Goal: Check status: Check status

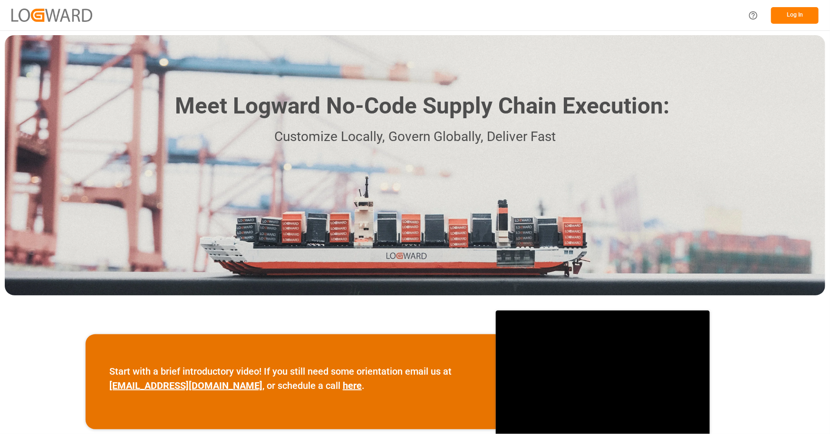
click at [789, 12] on button "Log In" at bounding box center [795, 15] width 48 height 17
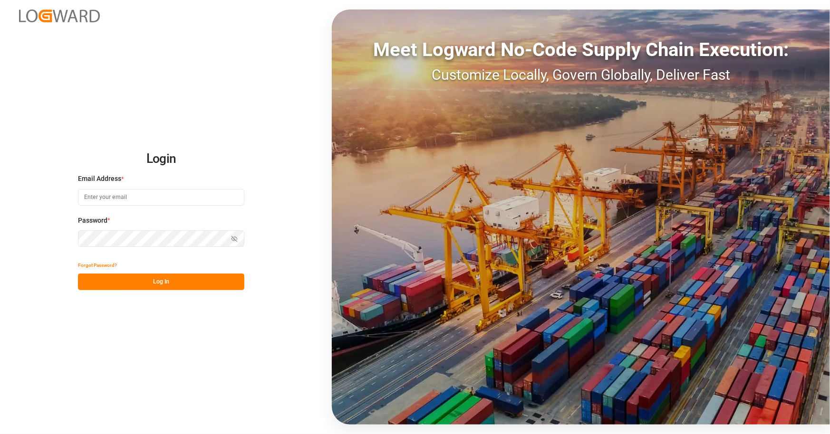
type input "[EMAIL_ADDRESS][PERSON_NAME][DOMAIN_NAME]"
click at [155, 285] on button "Log In" at bounding box center [161, 282] width 166 height 17
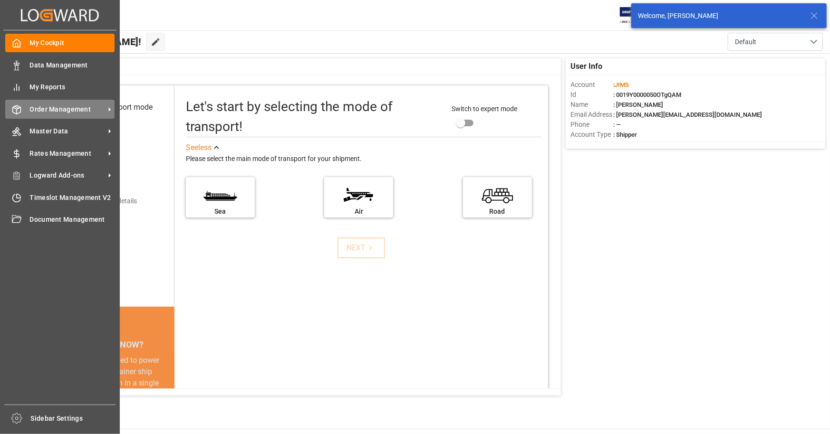
click at [91, 107] on span "Order Management" at bounding box center [67, 110] width 75 height 10
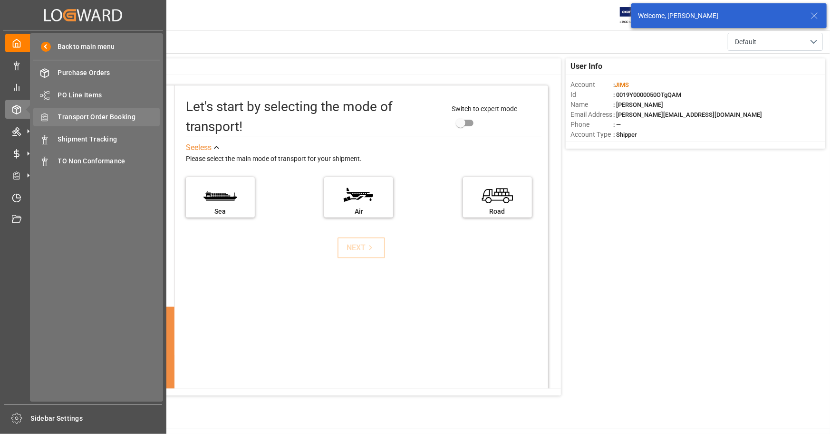
click at [110, 115] on span "Transport Order Booking" at bounding box center [109, 117] width 102 height 10
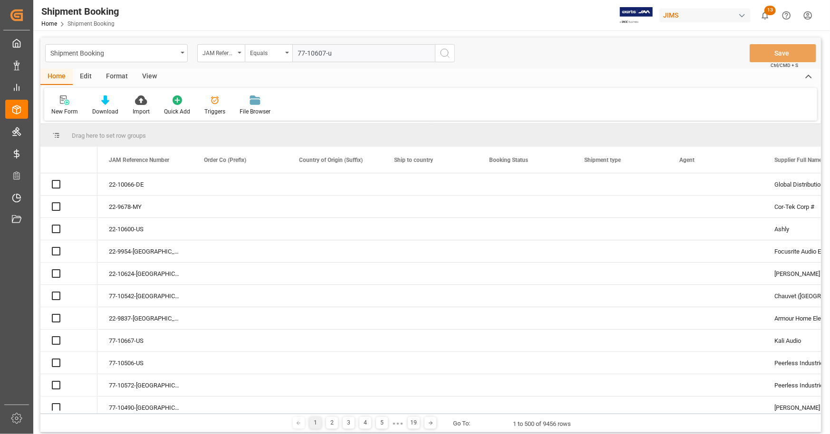
type input "77-10607-us"
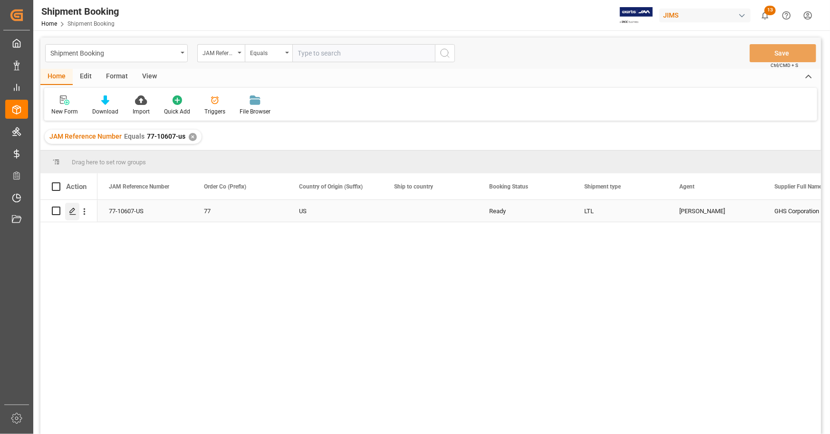
click at [73, 214] on icon "Press SPACE to select this row." at bounding box center [73, 212] width 8 height 8
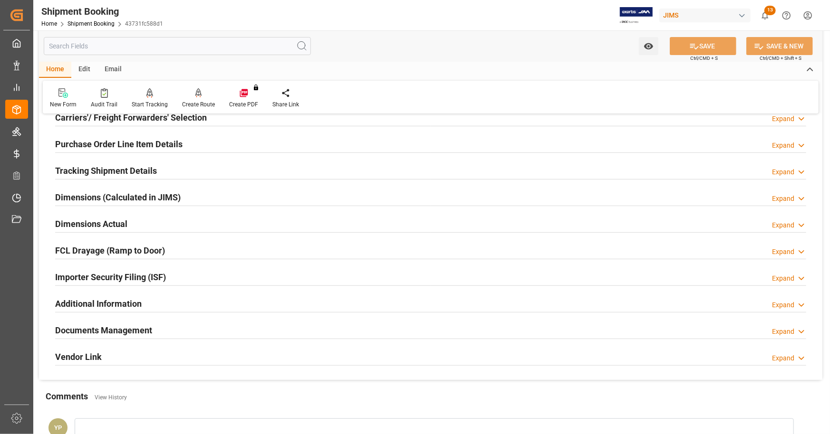
scroll to position [190, 0]
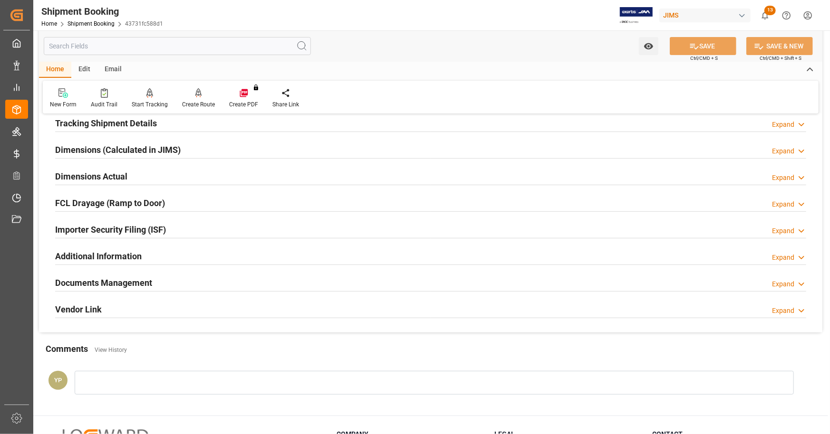
click at [147, 281] on h2 "Documents Management" at bounding box center [103, 283] width 97 height 13
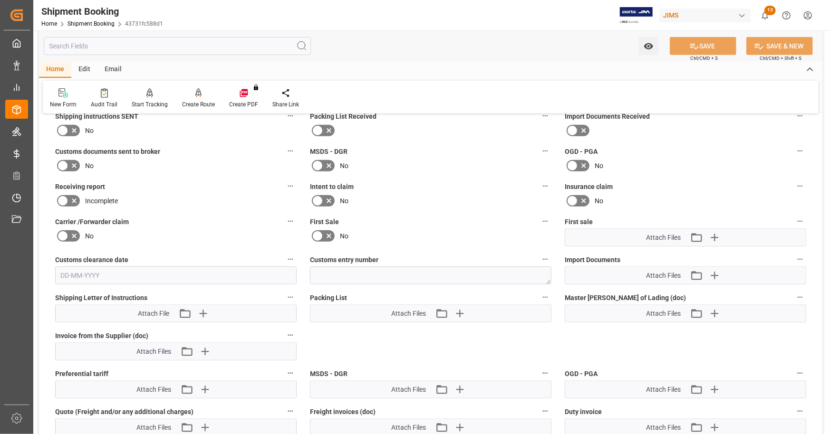
scroll to position [333, 0]
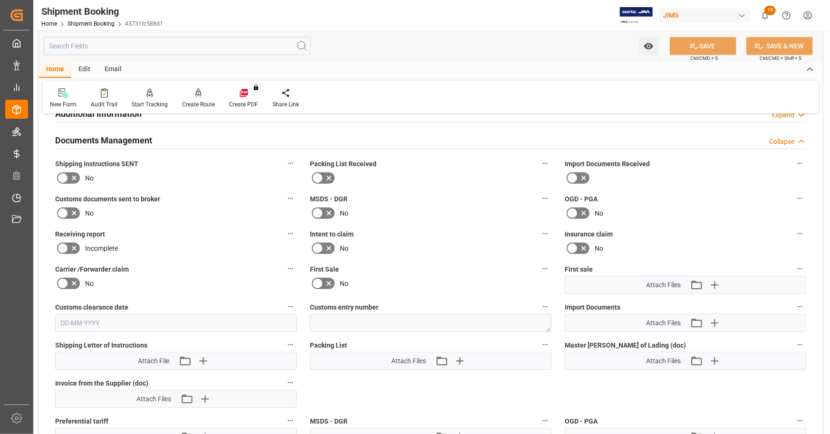
click at [71, 179] on icon at bounding box center [73, 178] width 11 height 11
click at [0, 0] on input "checkbox" at bounding box center [0, 0] width 0 height 0
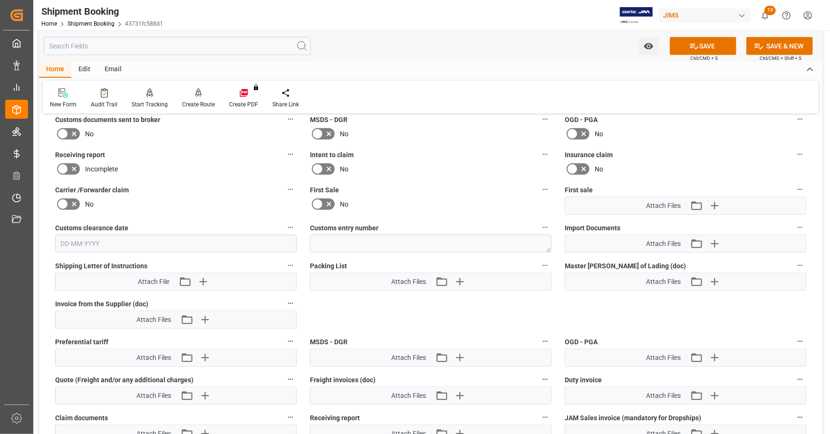
scroll to position [428, 0]
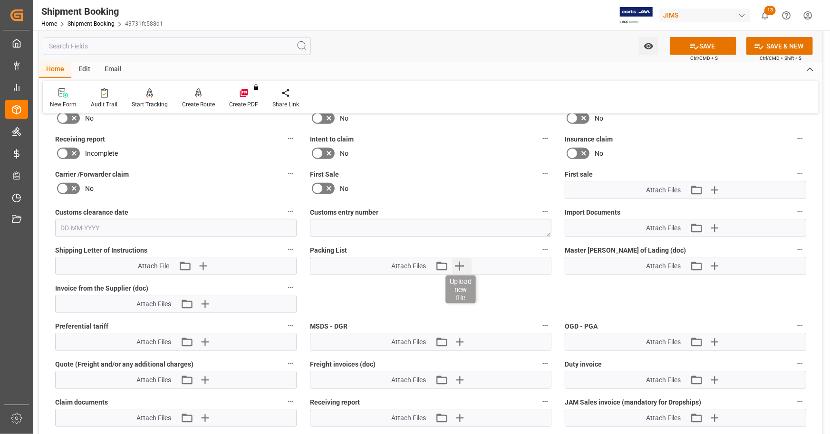
click at [457, 264] on icon "button" at bounding box center [459, 266] width 9 height 9
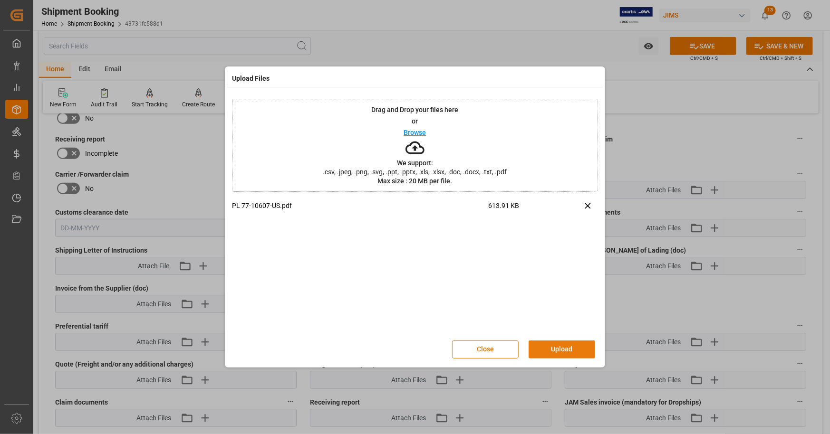
click at [569, 349] on button "Upload" at bounding box center [562, 350] width 67 height 18
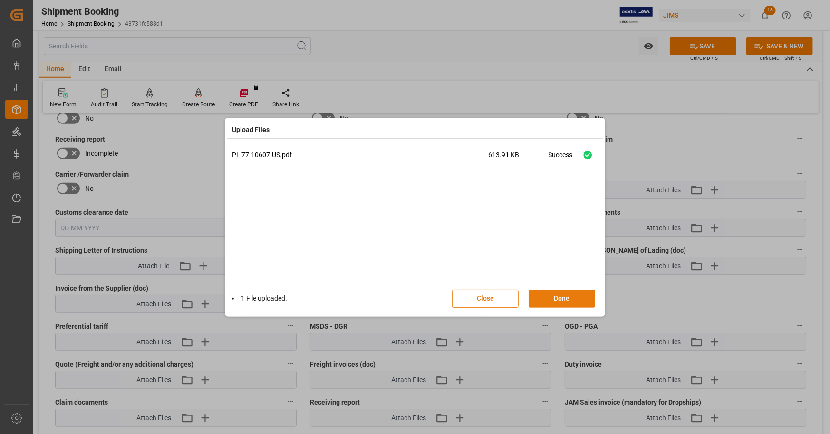
click at [564, 297] on button "Done" at bounding box center [562, 299] width 67 height 18
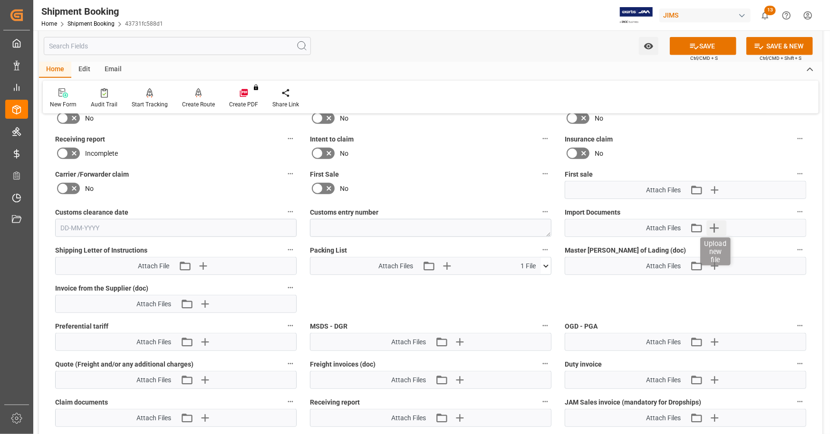
click at [718, 226] on icon "button" at bounding box center [714, 228] width 9 height 9
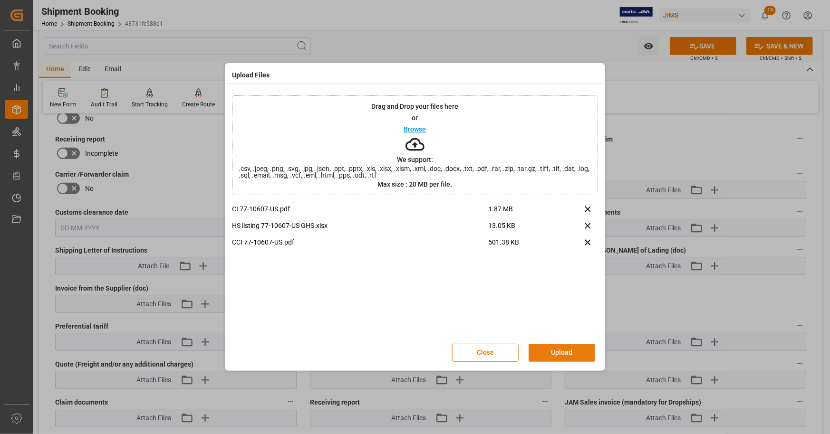
click at [564, 352] on button "Upload" at bounding box center [562, 353] width 67 height 18
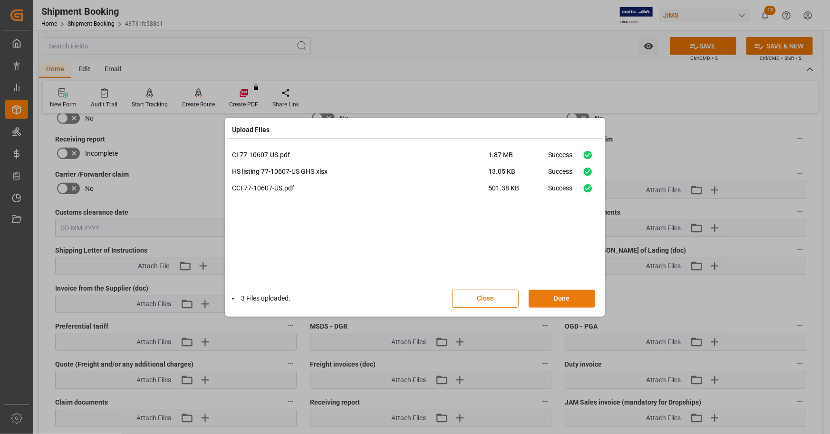
click at [565, 298] on button "Done" at bounding box center [562, 299] width 67 height 18
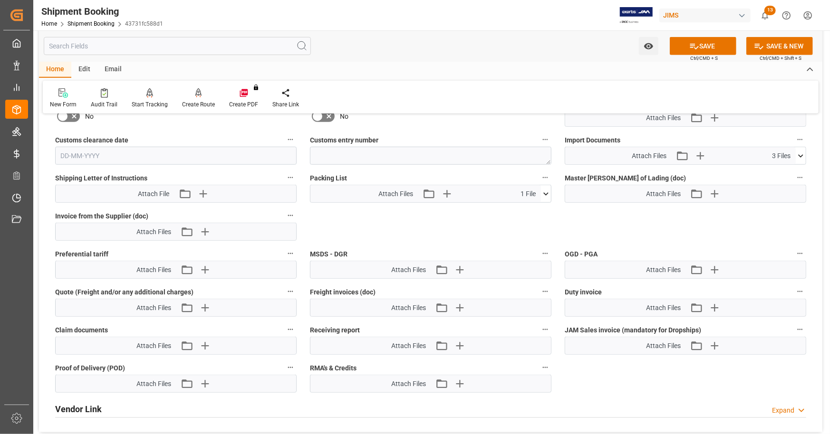
scroll to position [523, 0]
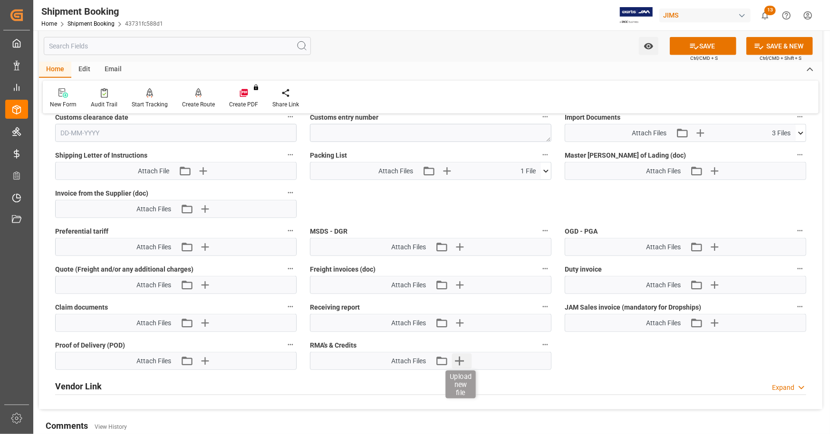
click at [463, 356] on icon "button" at bounding box center [459, 361] width 15 height 15
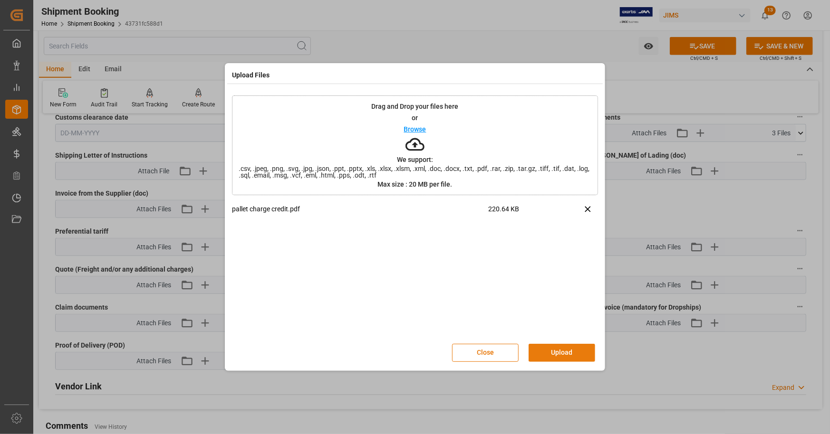
click at [548, 350] on button "Upload" at bounding box center [562, 353] width 67 height 18
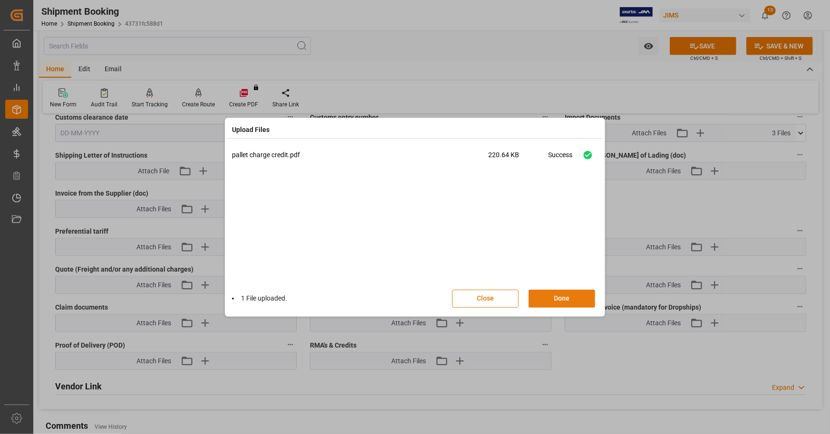
click at [562, 301] on button "Done" at bounding box center [562, 299] width 67 height 18
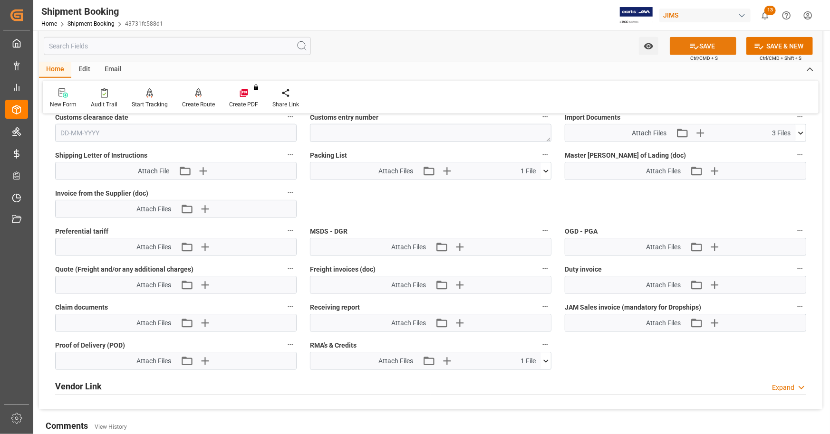
click at [712, 44] on button "SAVE" at bounding box center [703, 46] width 67 height 18
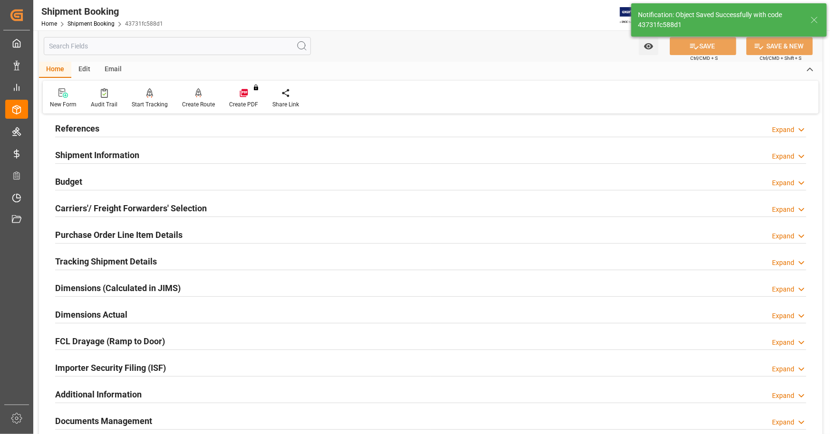
scroll to position [0, 0]
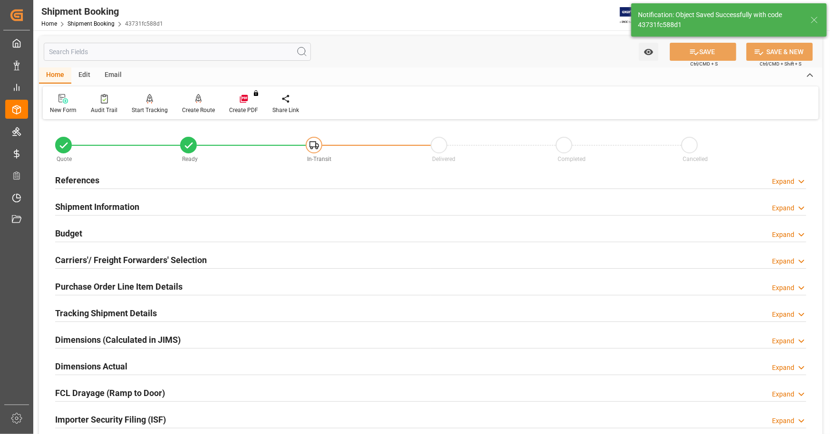
click at [117, 180] on div "References Expand" at bounding box center [430, 180] width 751 height 18
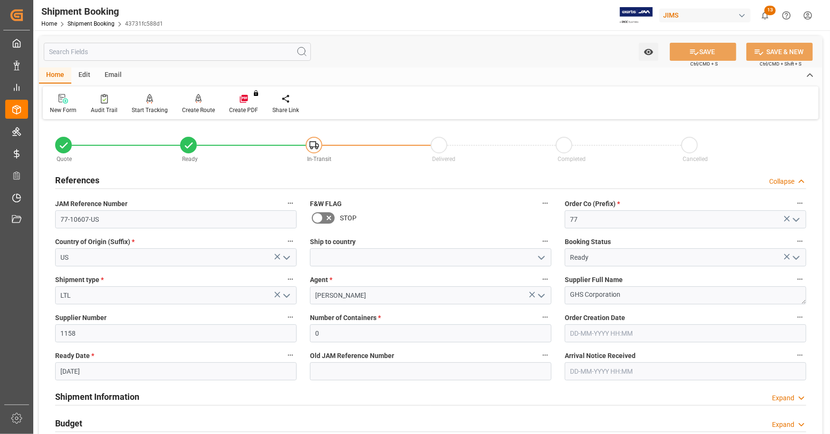
click at [118, 180] on div "References Collapse" at bounding box center [430, 180] width 751 height 18
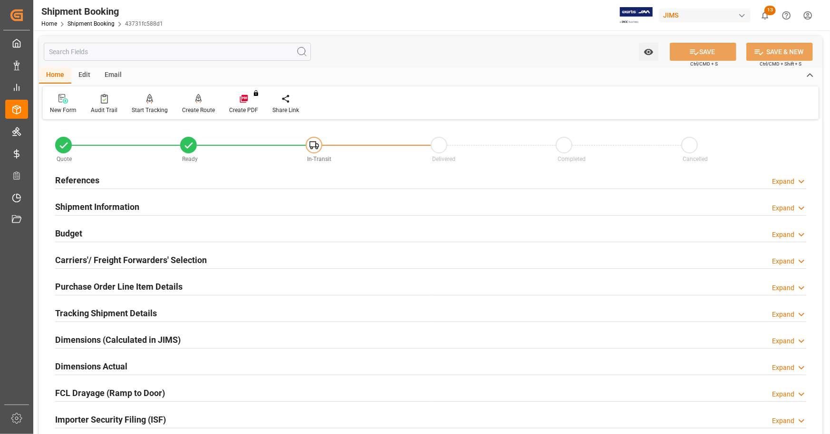
click at [118, 204] on h2 "Shipment Information" at bounding box center [97, 207] width 84 height 13
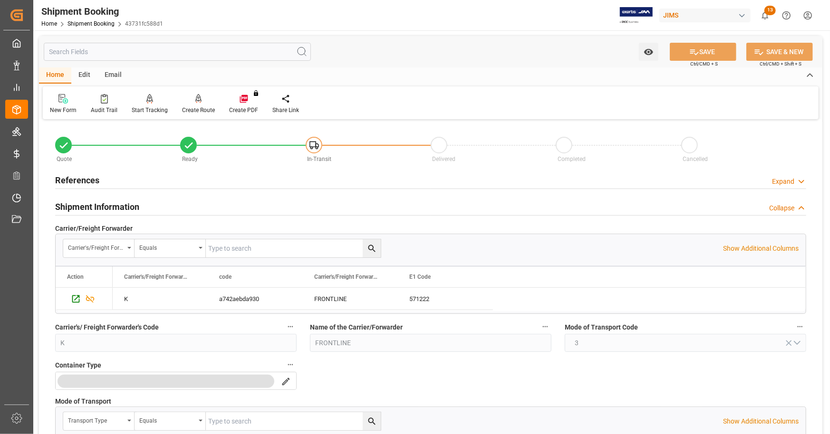
click at [118, 205] on h2 "Shipment Information" at bounding box center [97, 207] width 84 height 13
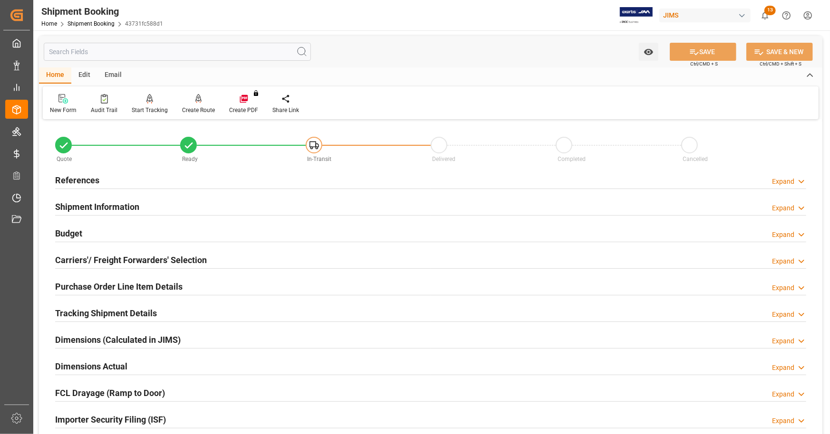
click at [103, 236] on div "Budget Expand" at bounding box center [430, 233] width 751 height 18
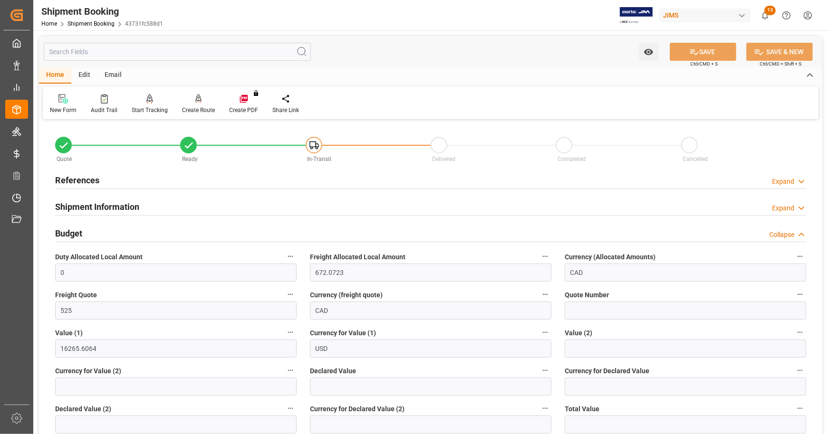
click at [103, 231] on div "Budget Collapse" at bounding box center [430, 233] width 751 height 18
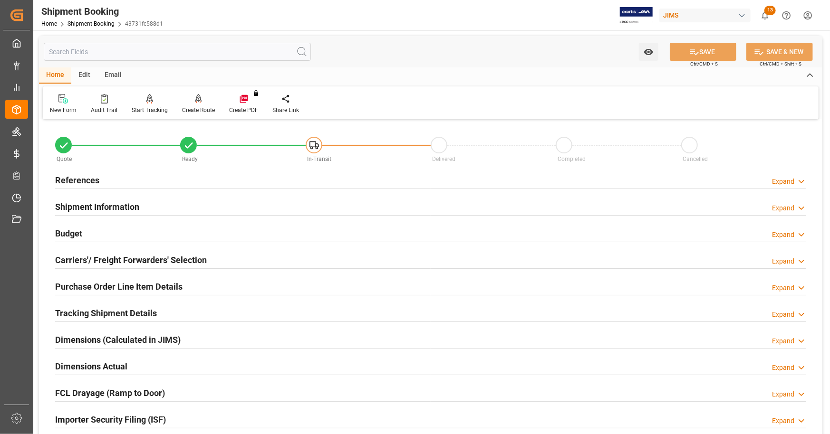
click at [129, 256] on h2 "Carriers'/ Freight Forwarders' Selection" at bounding box center [131, 260] width 152 height 13
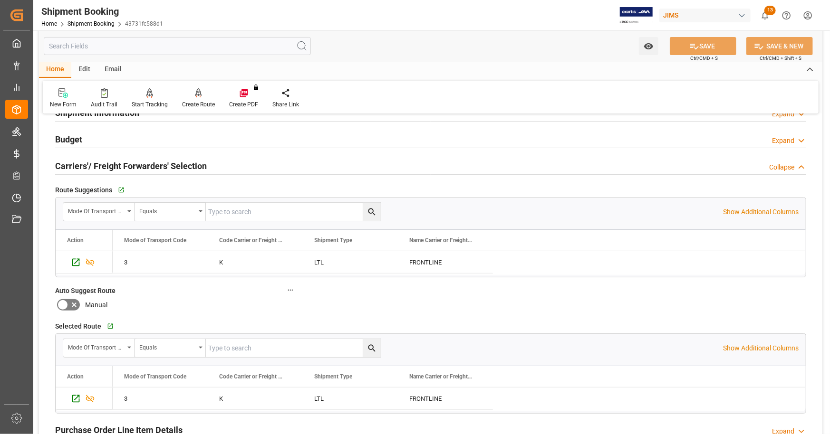
scroll to position [95, 0]
click at [151, 163] on h2 "Carriers'/ Freight Forwarders' Selection" at bounding box center [131, 165] width 152 height 13
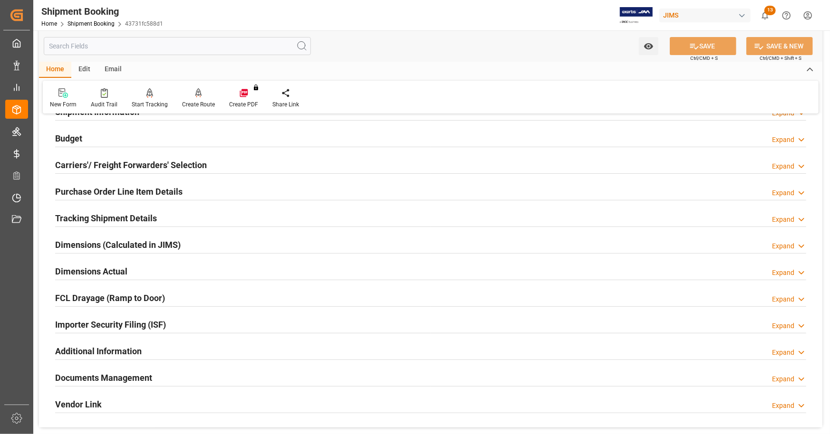
click at [146, 187] on h2 "Purchase Order Line Item Details" at bounding box center [118, 191] width 127 height 13
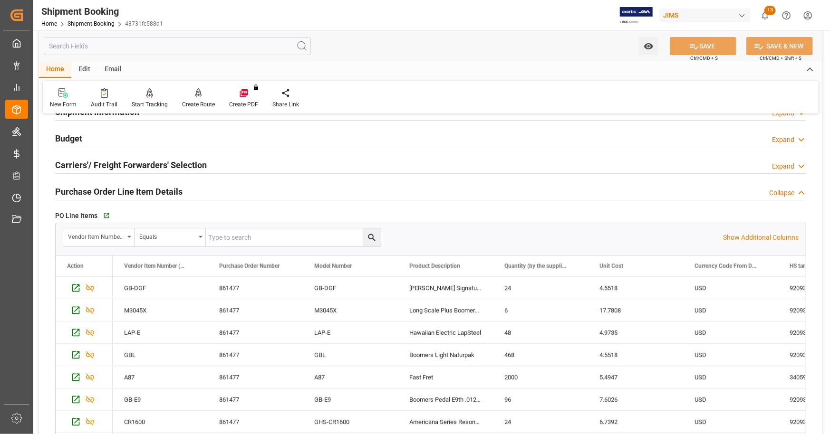
click at [146, 187] on h2 "Purchase Order Line Item Details" at bounding box center [118, 191] width 127 height 13
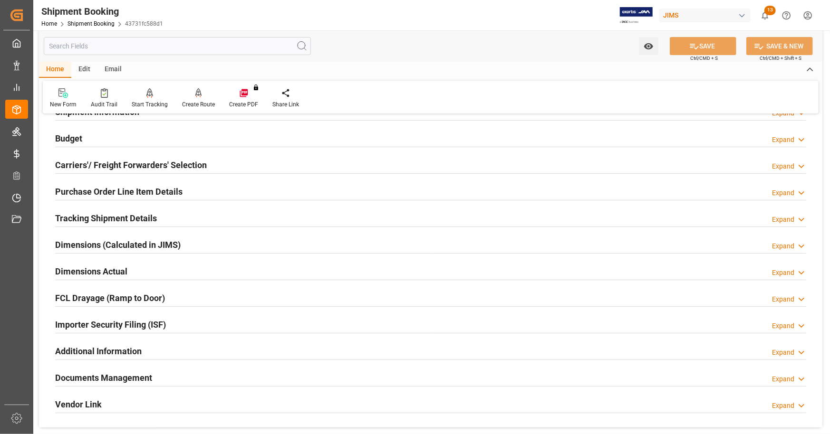
click at [129, 220] on h2 "Tracking Shipment Details" at bounding box center [106, 218] width 102 height 13
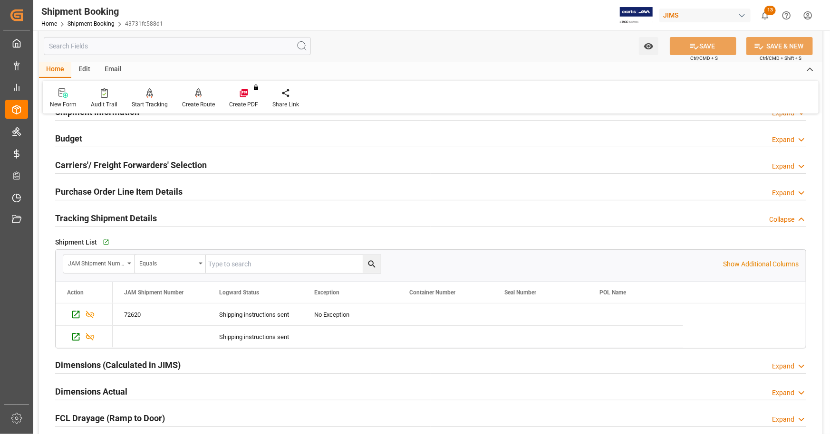
click at [128, 214] on h2 "Tracking Shipment Details" at bounding box center [106, 218] width 102 height 13
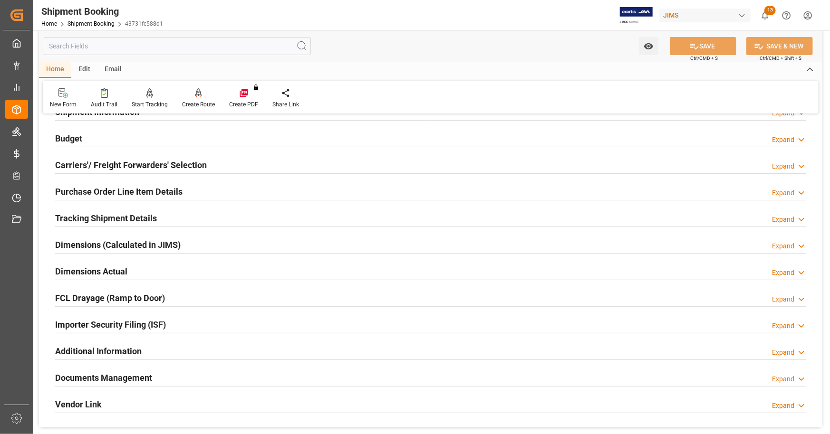
click at [119, 239] on h2 "Dimensions (Calculated in JIMS)" at bounding box center [117, 245] width 125 height 13
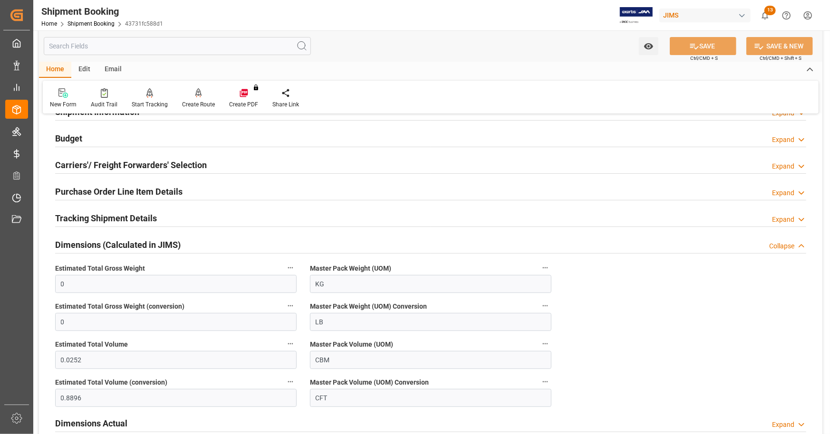
click at [117, 244] on h2 "Dimensions (Calculated in JIMS)" at bounding box center [117, 245] width 125 height 13
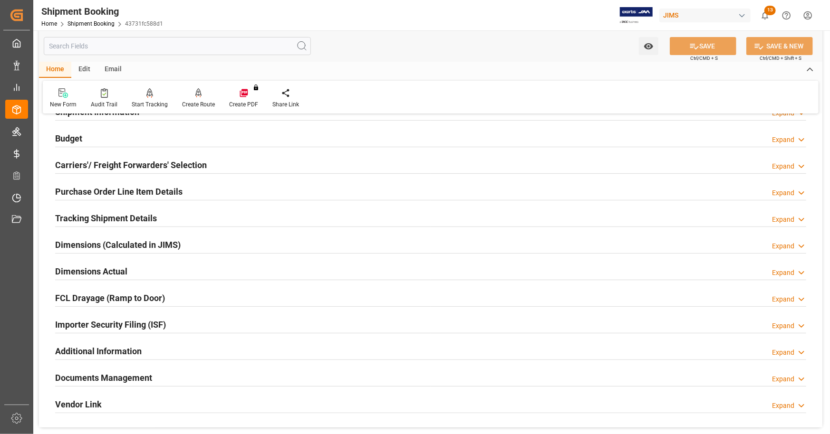
click at [114, 266] on h2 "Dimensions Actual" at bounding box center [91, 271] width 72 height 13
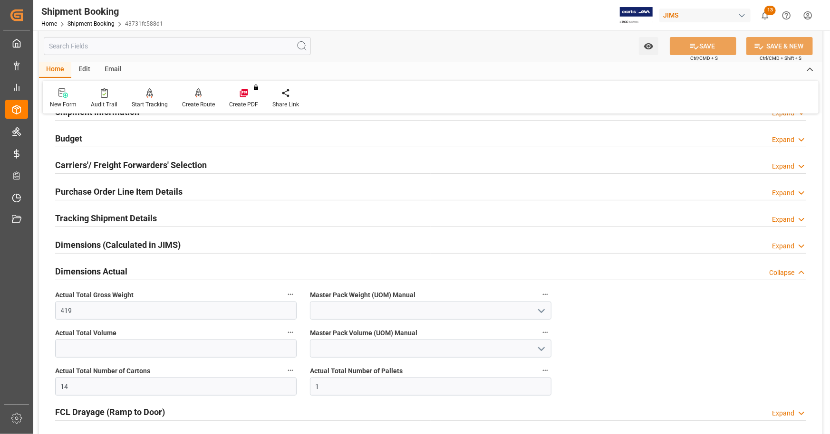
click at [114, 265] on h2 "Dimensions Actual" at bounding box center [91, 271] width 72 height 13
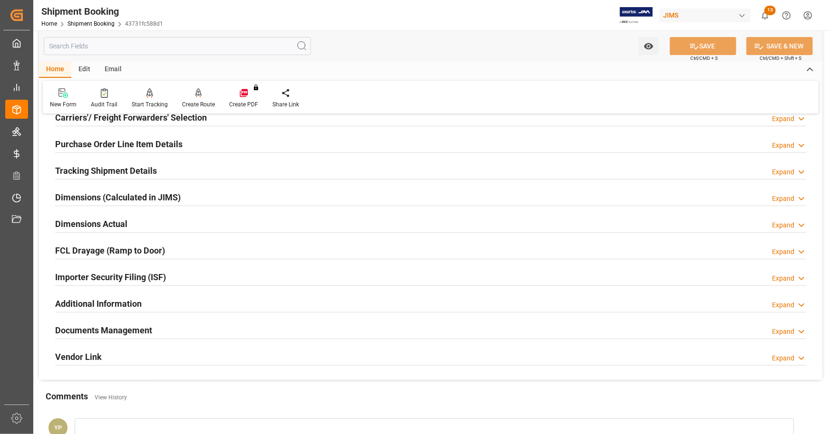
scroll to position [190, 0]
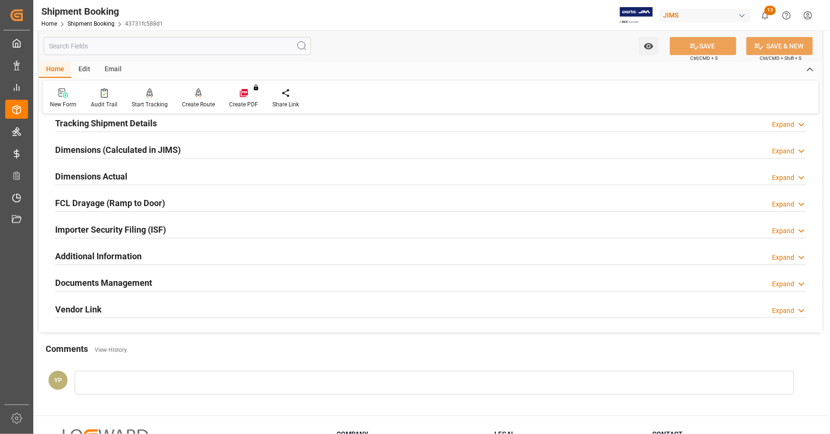
click at [113, 257] on h2 "Additional Information" at bounding box center [98, 256] width 86 height 13
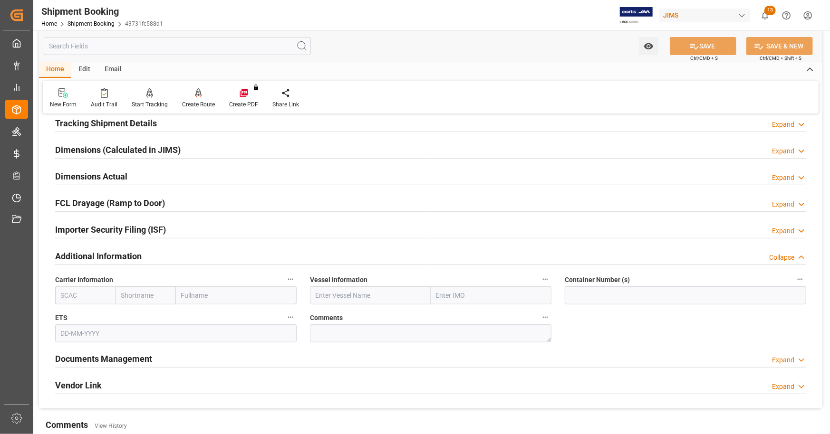
click at [113, 257] on h2 "Additional Information" at bounding box center [98, 256] width 86 height 13
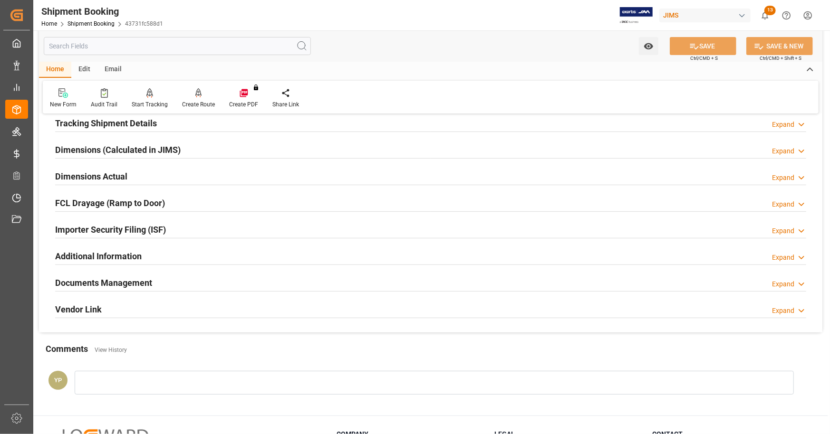
click at [106, 278] on h2 "Documents Management" at bounding box center [103, 283] width 97 height 13
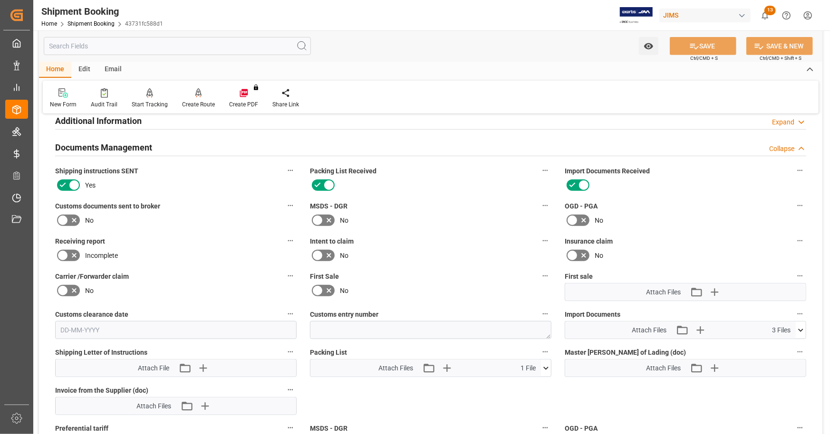
scroll to position [333, 0]
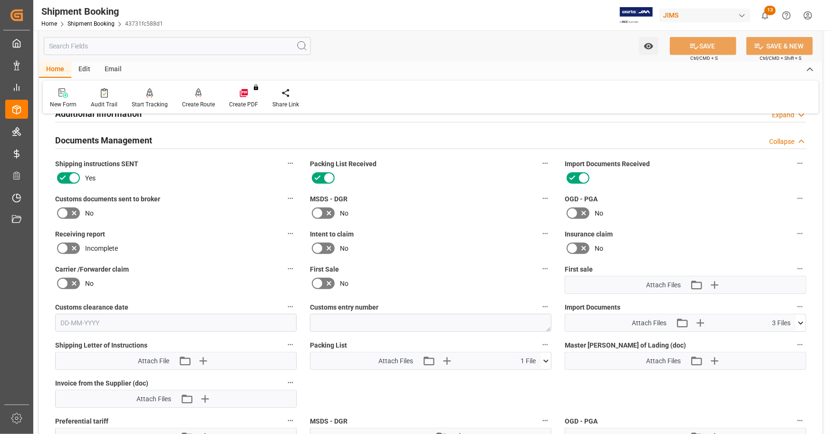
click at [71, 210] on icon at bounding box center [73, 213] width 11 height 11
click at [0, 0] on input "checkbox" at bounding box center [0, 0] width 0 height 0
click at [694, 43] on icon at bounding box center [694, 46] width 10 height 10
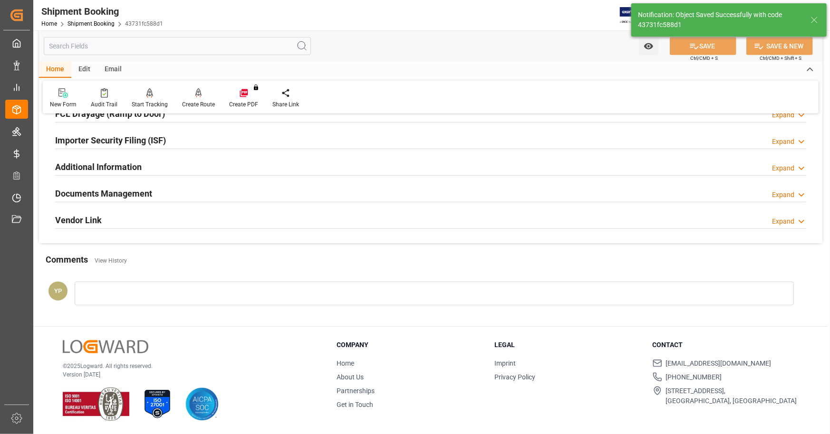
scroll to position [279, 0]
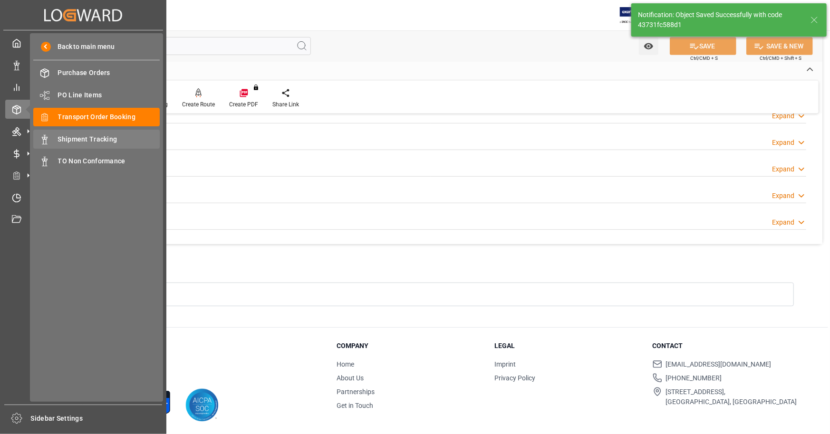
click at [115, 138] on span "Shipment Tracking" at bounding box center [109, 140] width 102 height 10
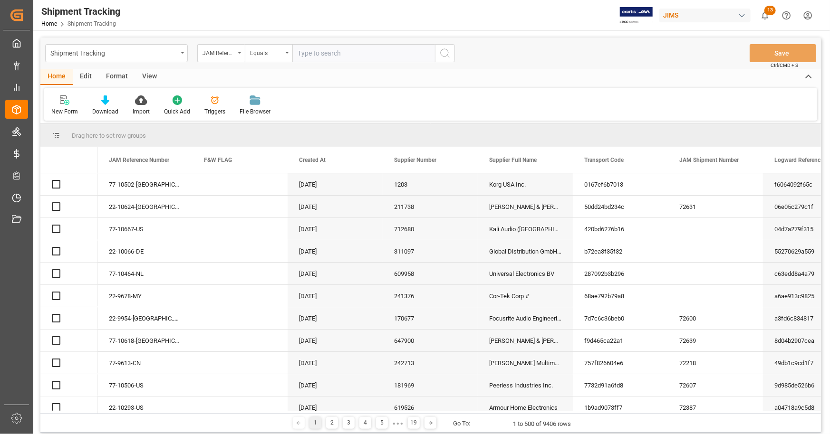
click at [318, 56] on input "text" at bounding box center [363, 53] width 143 height 18
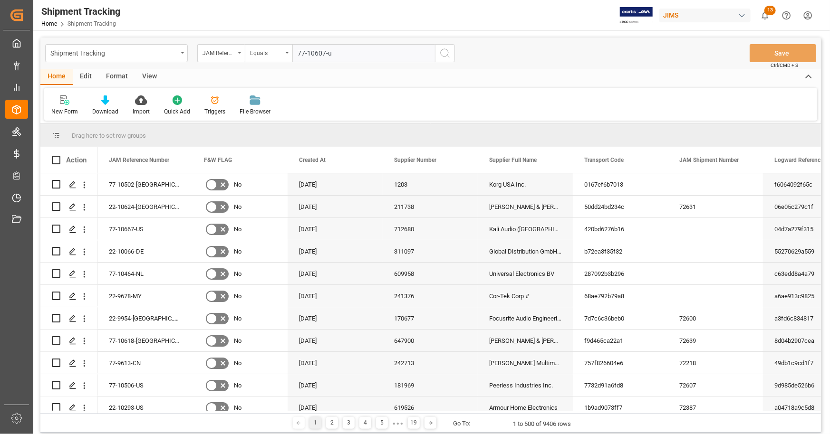
type input "77-10607-us"
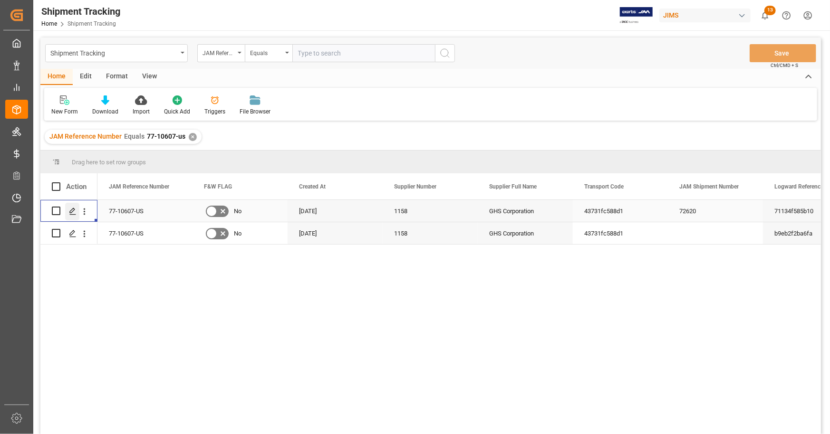
click at [70, 211] on icon "Press SPACE to select this row." at bounding box center [73, 212] width 8 height 8
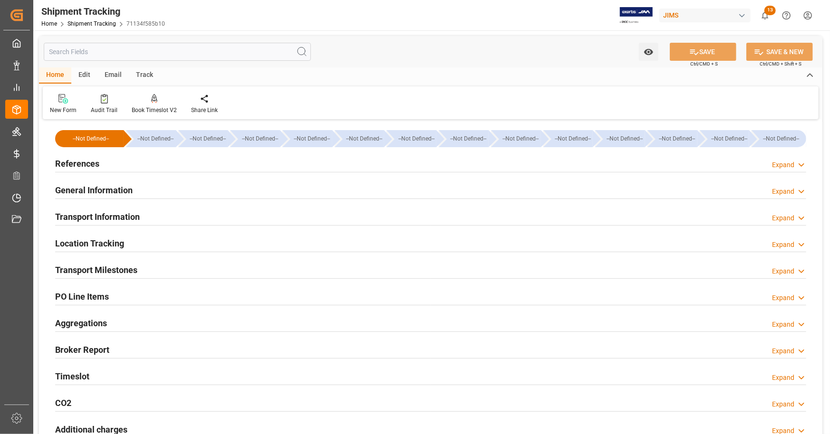
type input "[DATE] 00:00"
click at [145, 164] on div "References Expand" at bounding box center [430, 163] width 751 height 18
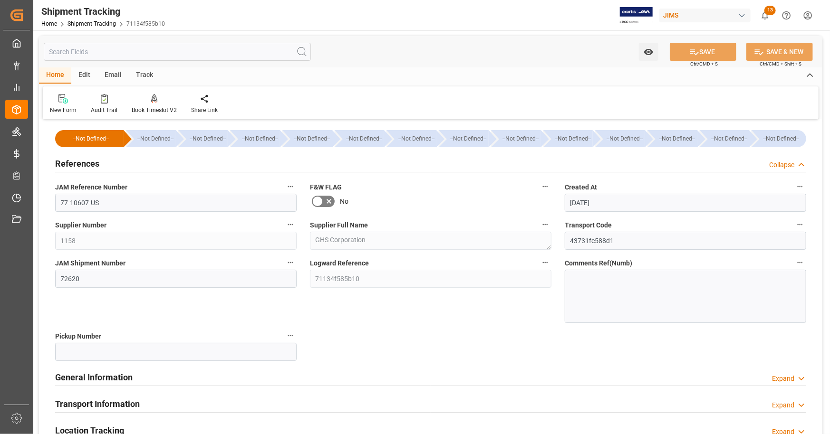
click at [145, 164] on div "References Collapse" at bounding box center [430, 163] width 751 height 18
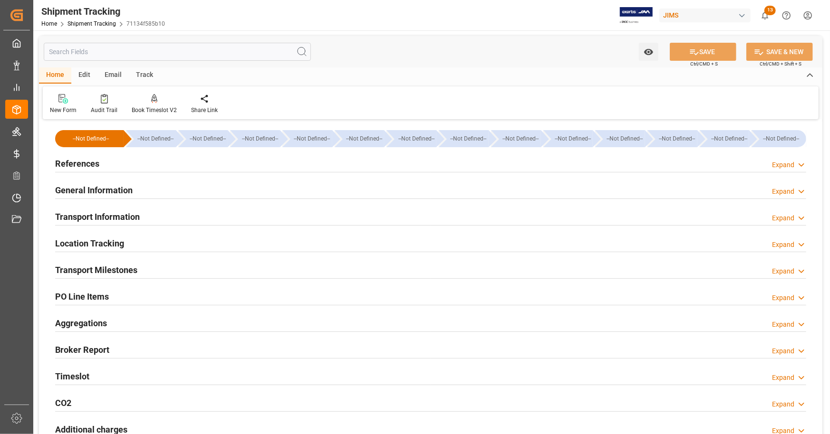
click at [143, 184] on div "General Information Expand" at bounding box center [430, 190] width 751 height 18
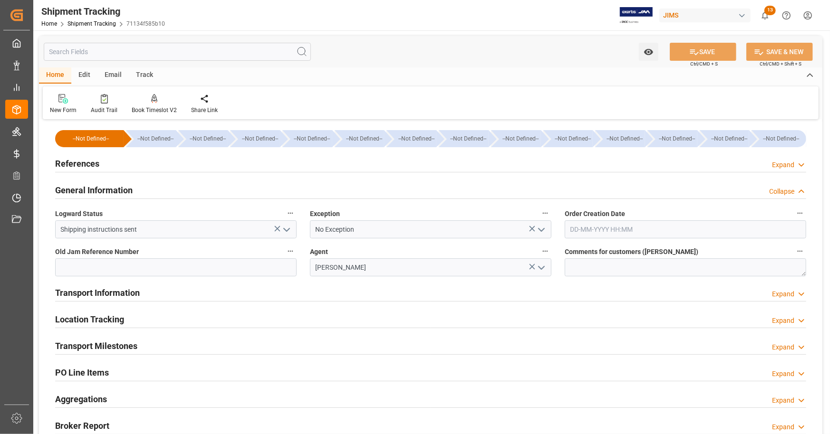
click at [288, 231] on icon "open menu" at bounding box center [286, 229] width 11 height 11
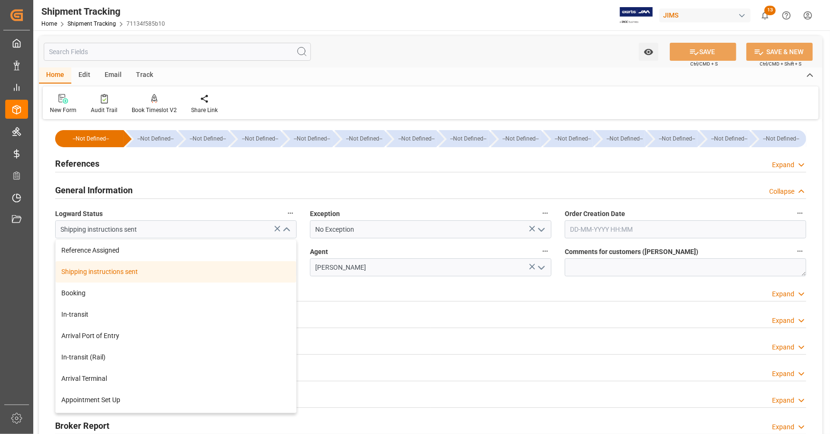
click at [288, 231] on polyline "close menu" at bounding box center [287, 230] width 6 height 3
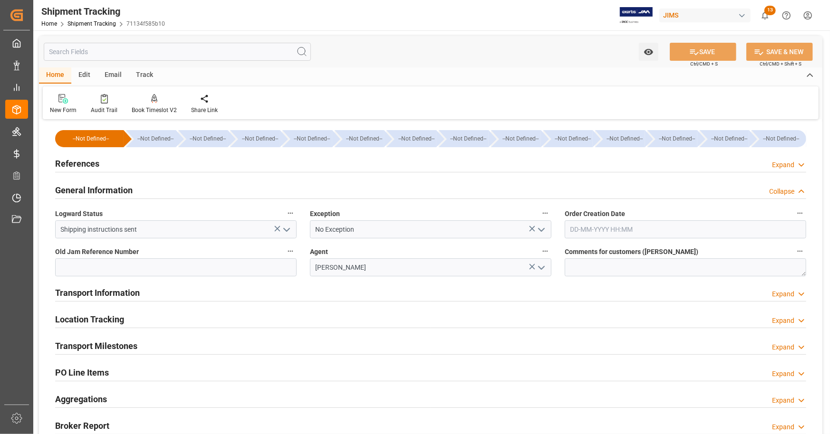
click at [96, 193] on h2 "General Information" at bounding box center [93, 190] width 77 height 13
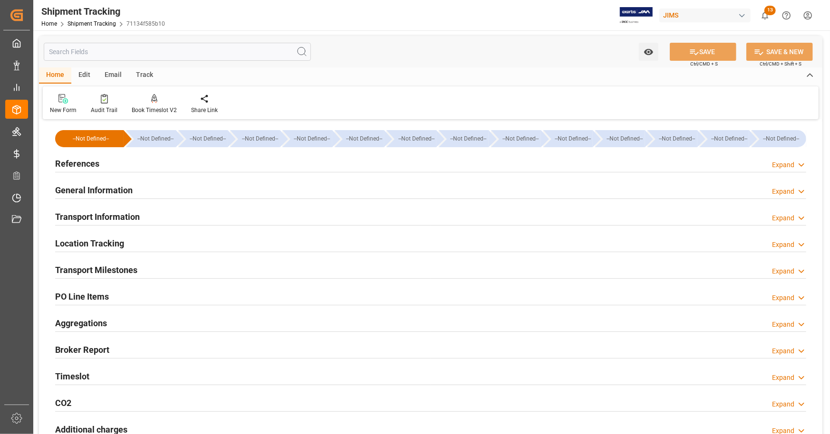
click at [107, 215] on h2 "Transport Information" at bounding box center [97, 217] width 85 height 13
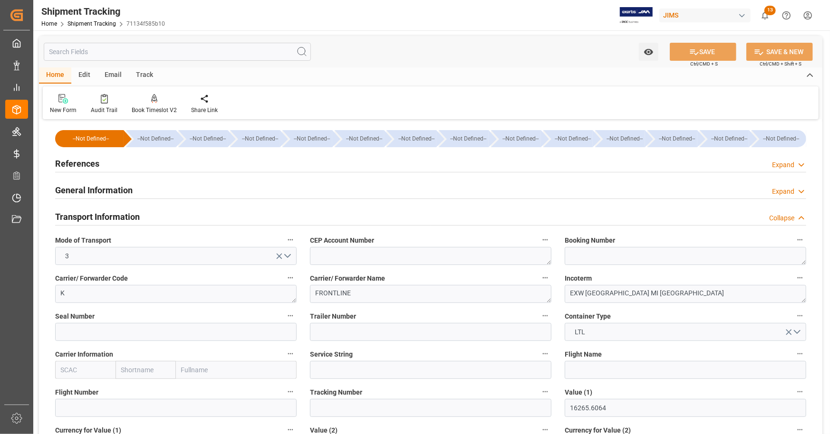
click at [114, 215] on h2 "Transport Information" at bounding box center [97, 217] width 85 height 13
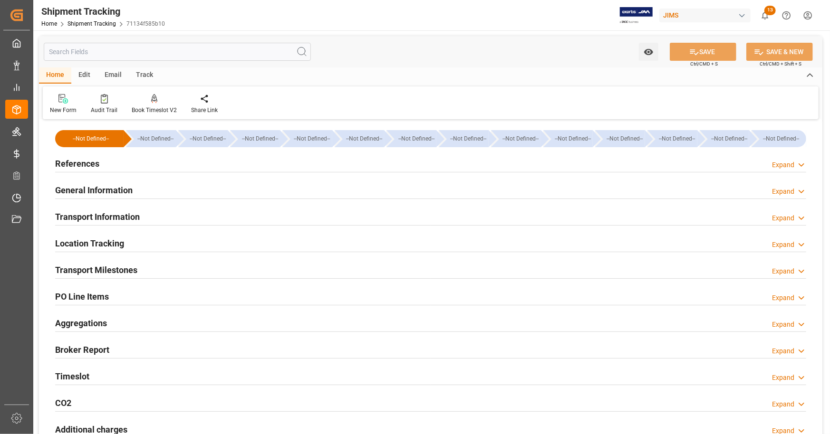
click at [108, 245] on h2 "Location Tracking" at bounding box center [89, 243] width 69 height 13
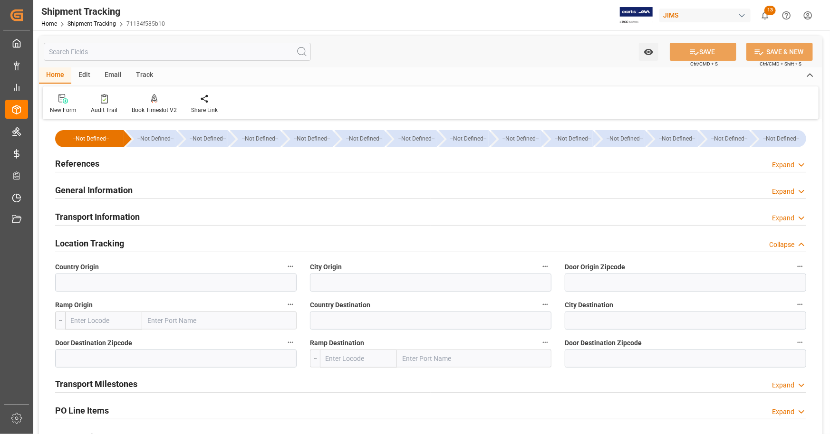
click at [114, 234] on div "Location Tracking" at bounding box center [89, 243] width 69 height 18
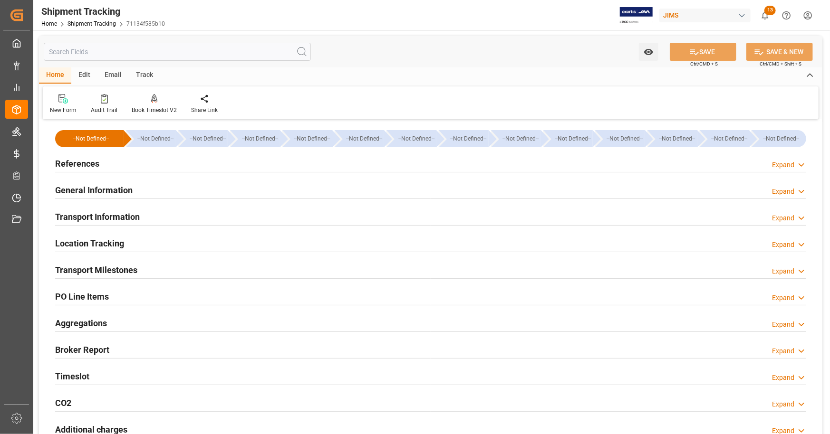
click at [105, 266] on h2 "Transport Milestones" at bounding box center [96, 270] width 82 height 13
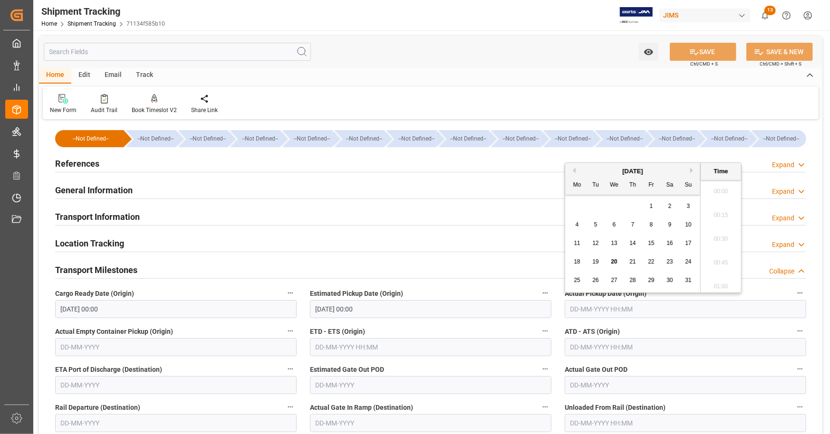
click at [588, 307] on input "text" at bounding box center [685, 309] width 241 height 18
click at [122, 268] on h2 "Transport Milestones" at bounding box center [96, 270] width 82 height 13
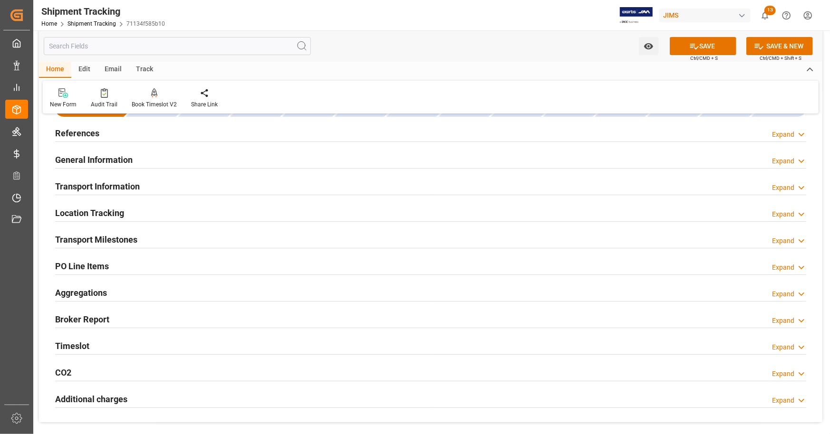
scroll to position [48, 0]
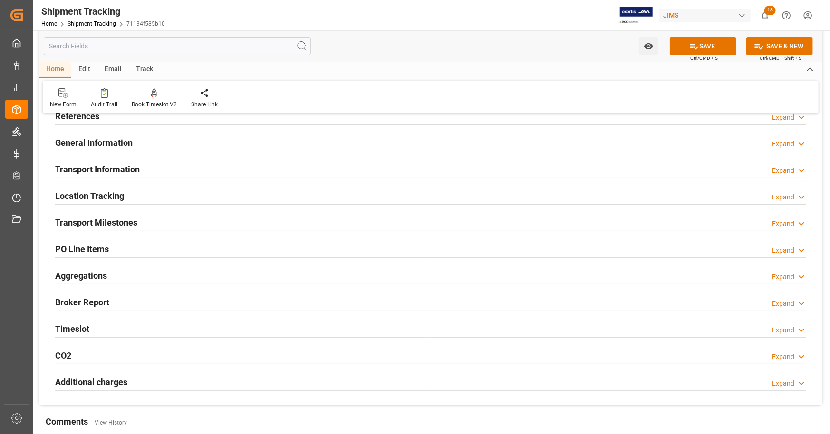
click at [98, 250] on h2 "PO Line Items" at bounding box center [82, 249] width 54 height 13
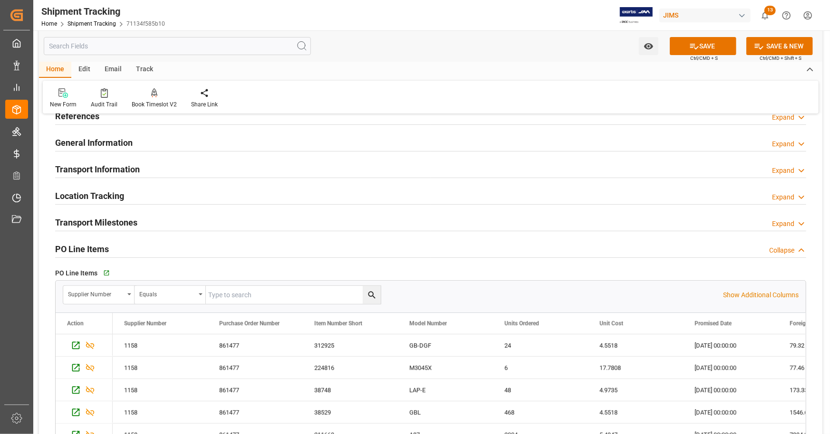
click at [97, 248] on h2 "PO Line Items" at bounding box center [82, 249] width 54 height 13
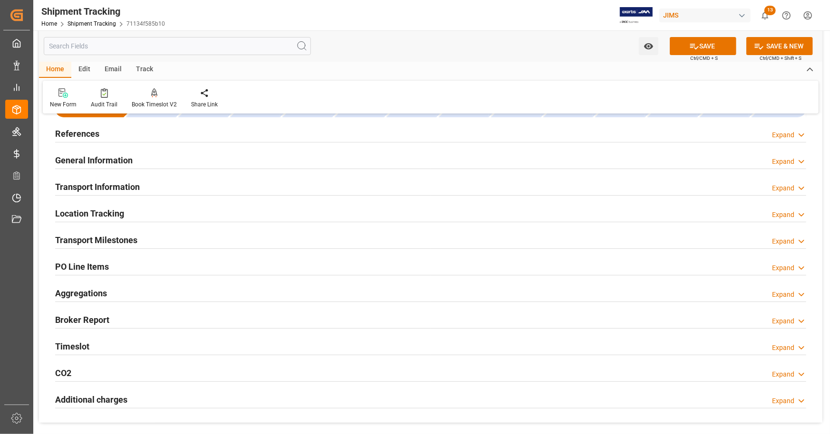
scroll to position [0, 0]
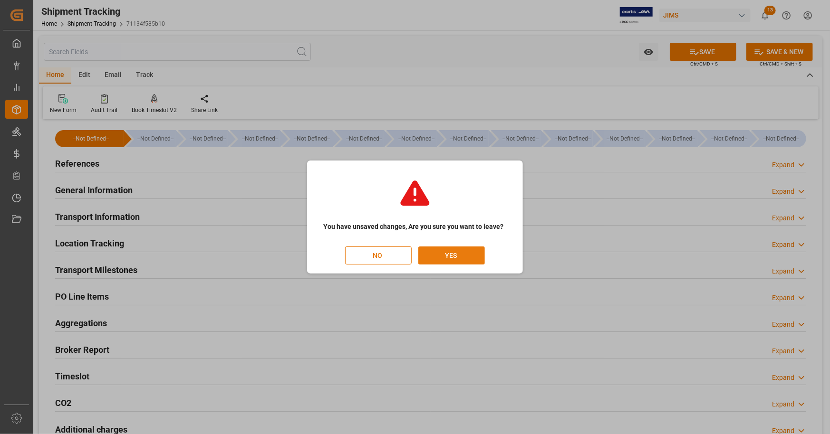
click at [466, 258] on button "YES" at bounding box center [451, 256] width 67 height 18
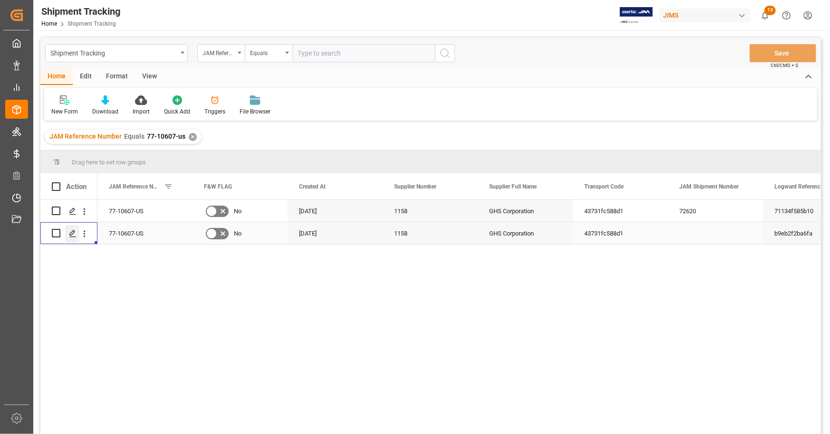
click at [73, 236] on icon "Press SPACE to select this row." at bounding box center [73, 234] width 8 height 8
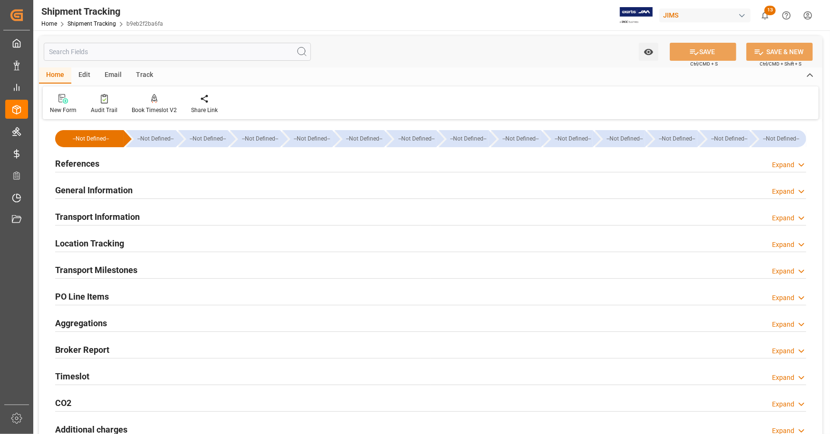
click at [99, 162] on div "References Expand" at bounding box center [430, 163] width 751 height 18
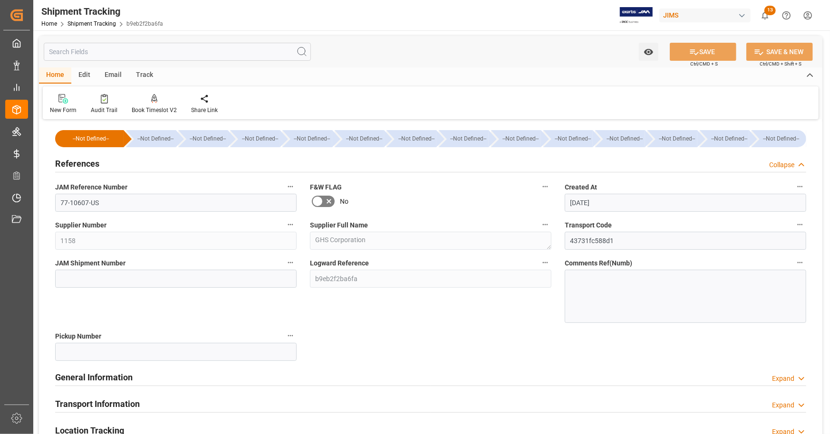
click at [100, 164] on div "References Collapse" at bounding box center [430, 163] width 751 height 18
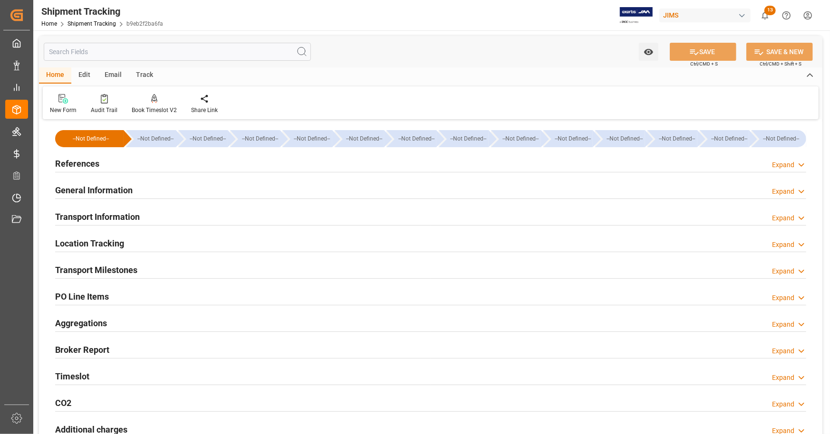
click at [94, 192] on h2 "General Information" at bounding box center [93, 190] width 77 height 13
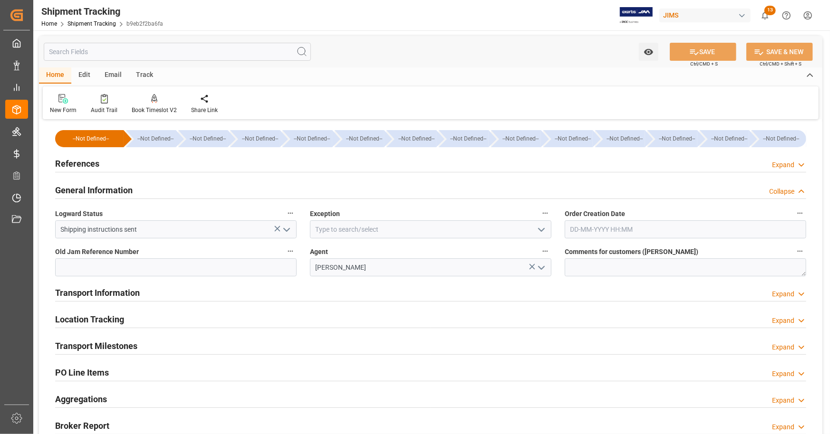
click at [94, 189] on h2 "General Information" at bounding box center [93, 190] width 77 height 13
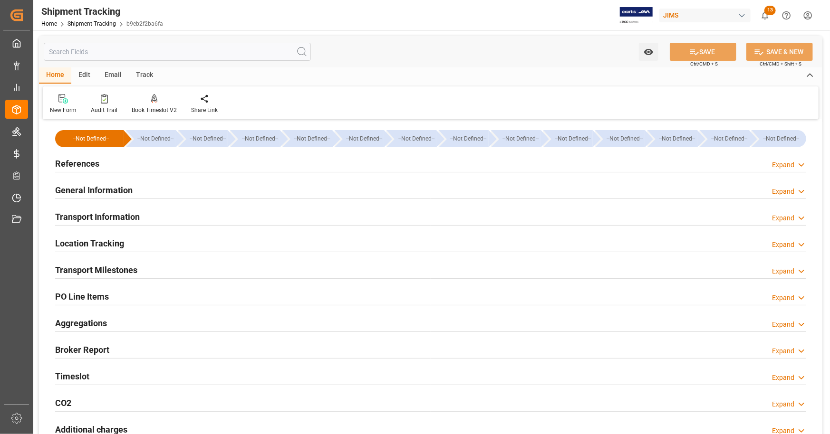
click at [96, 211] on h2 "Transport Information" at bounding box center [97, 217] width 85 height 13
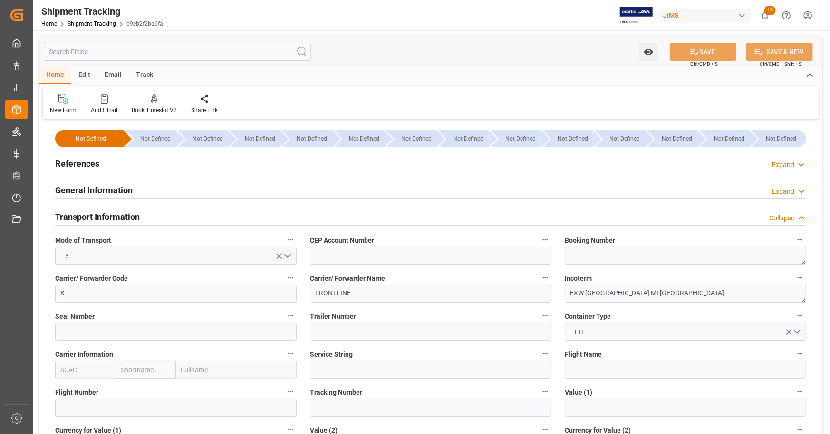
click at [116, 218] on h2 "Transport Information" at bounding box center [97, 217] width 85 height 13
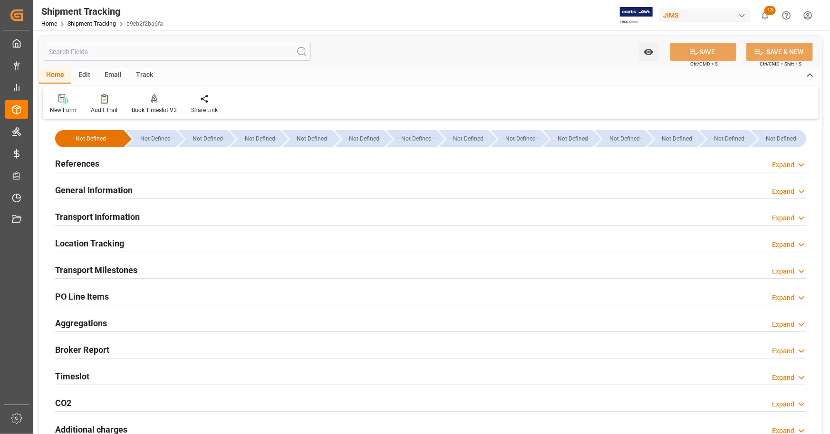
click at [106, 244] on h2 "Location Tracking" at bounding box center [89, 243] width 69 height 13
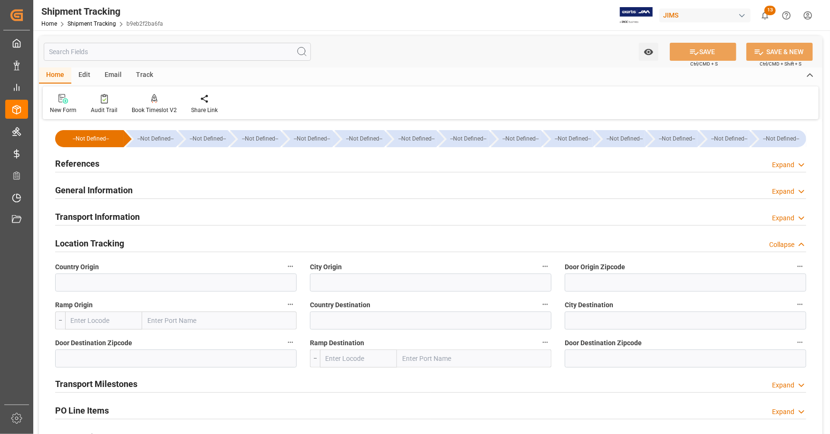
click at [106, 244] on h2 "Location Tracking" at bounding box center [89, 243] width 69 height 13
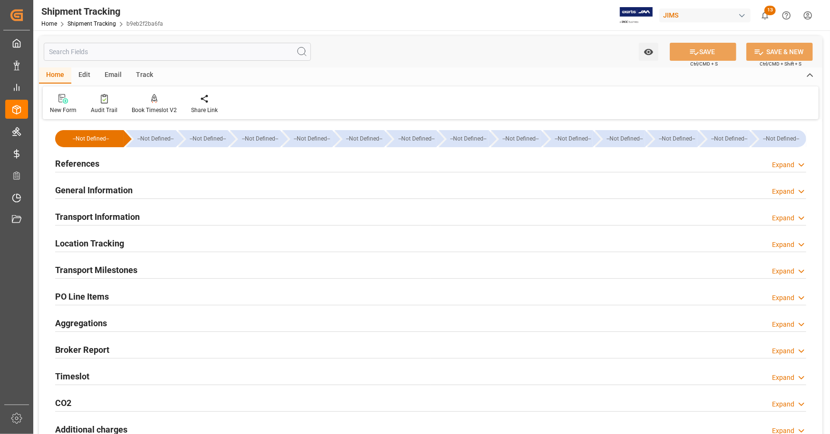
click at [104, 268] on h2 "Transport Milestones" at bounding box center [96, 270] width 82 height 13
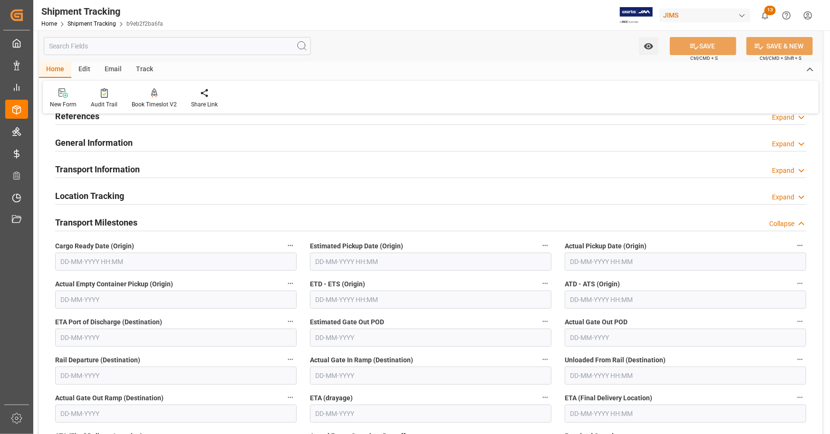
scroll to position [95, 0]
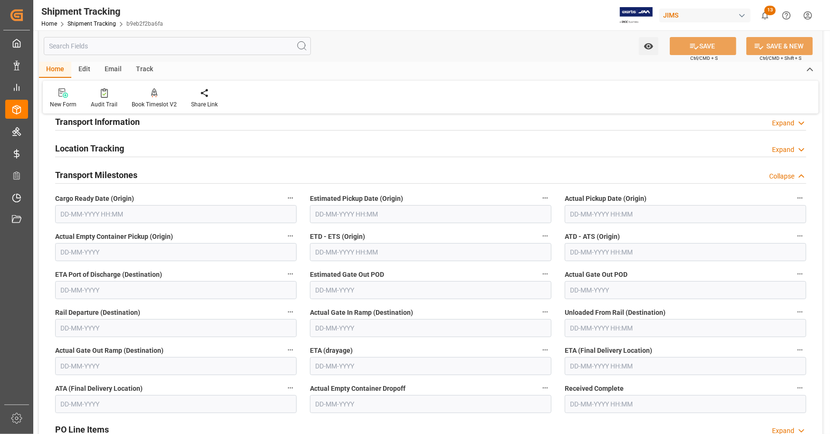
click at [106, 176] on h2 "Transport Milestones" at bounding box center [96, 175] width 82 height 13
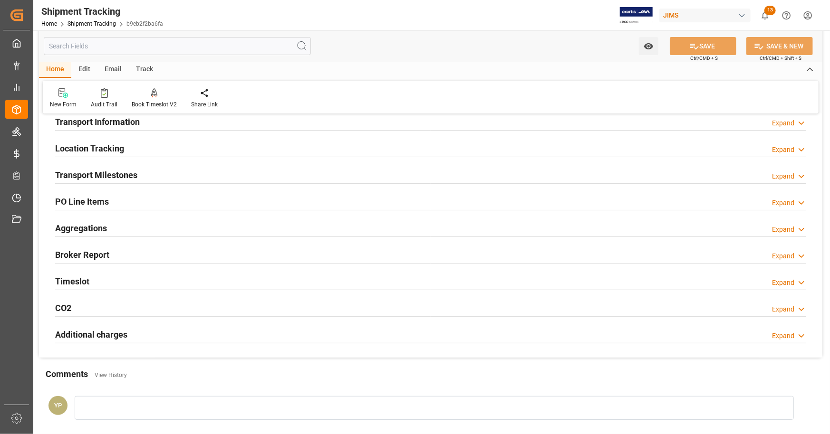
click at [99, 202] on h2 "PO Line Items" at bounding box center [82, 201] width 54 height 13
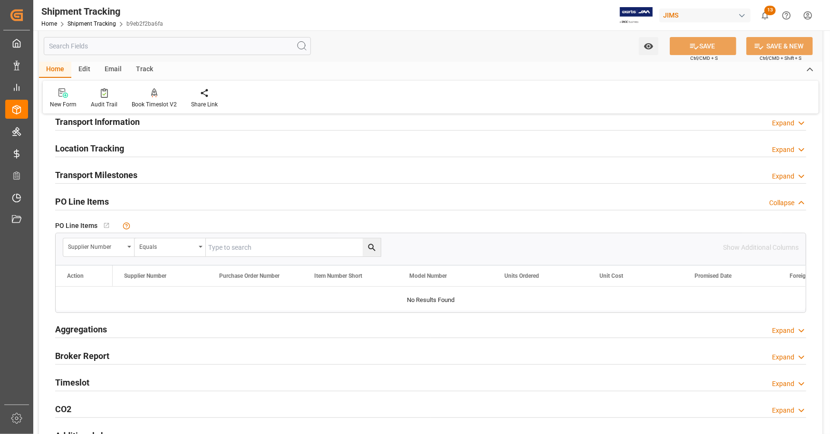
click at [99, 202] on h2 "PO Line Items" at bounding box center [82, 201] width 54 height 13
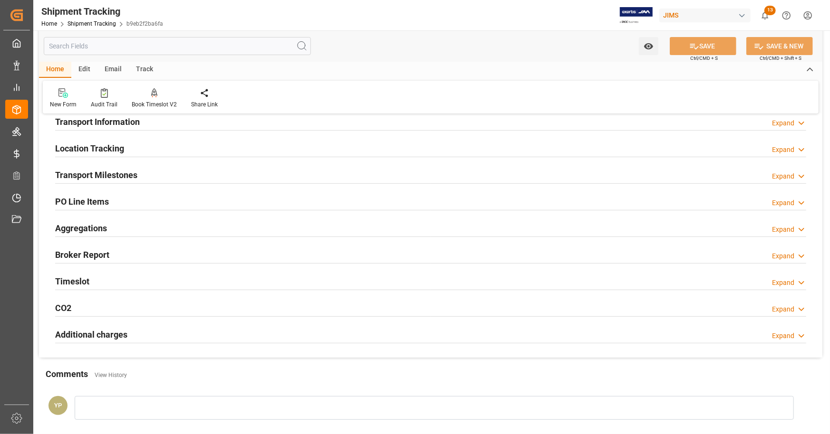
click at [98, 202] on h2 "PO Line Items" at bounding box center [82, 201] width 54 height 13
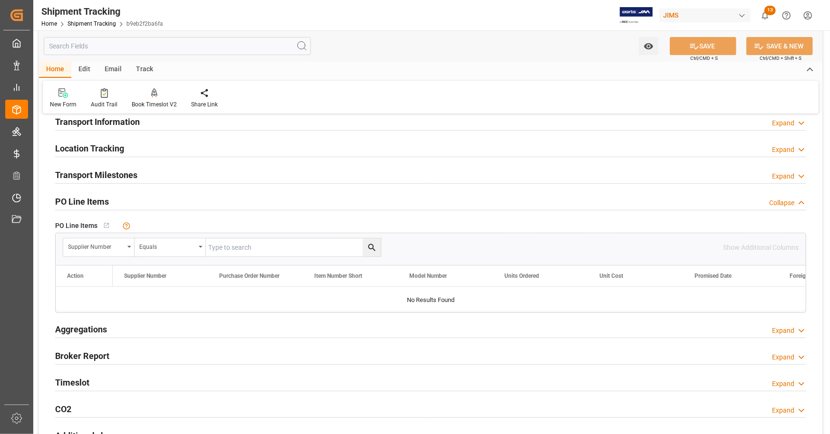
click at [98, 202] on h2 "PO Line Items" at bounding box center [82, 201] width 54 height 13
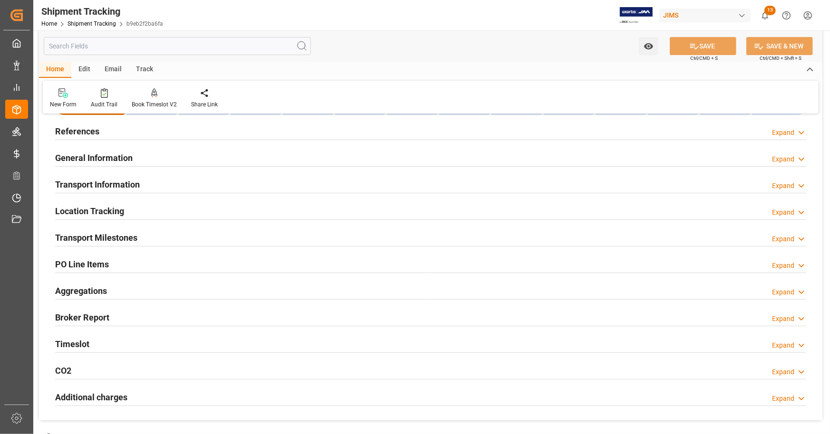
scroll to position [0, 0]
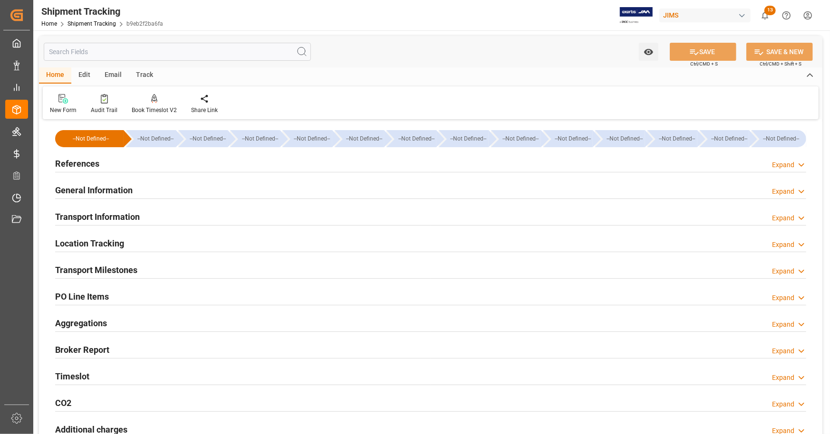
click at [139, 24] on span "b9eb2f2ba6fa" at bounding box center [144, 23] width 37 height 7
drag, startPoint x: 125, startPoint y: 24, endPoint x: 160, endPoint y: 24, distance: 34.2
click at [160, 24] on span "b9eb2f2ba6fa" at bounding box center [144, 23] width 37 height 7
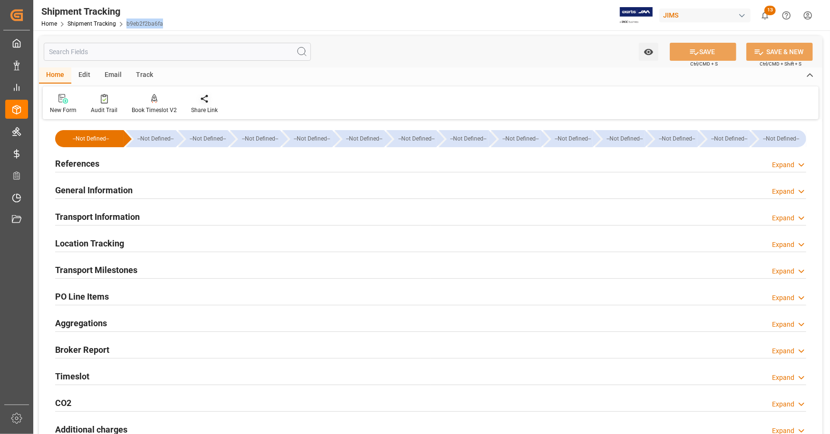
copy link "b9eb2f2ba6fa"
click at [49, 25] on link "Home" at bounding box center [49, 23] width 16 height 7
